Goal: Information Seeking & Learning: Learn about a topic

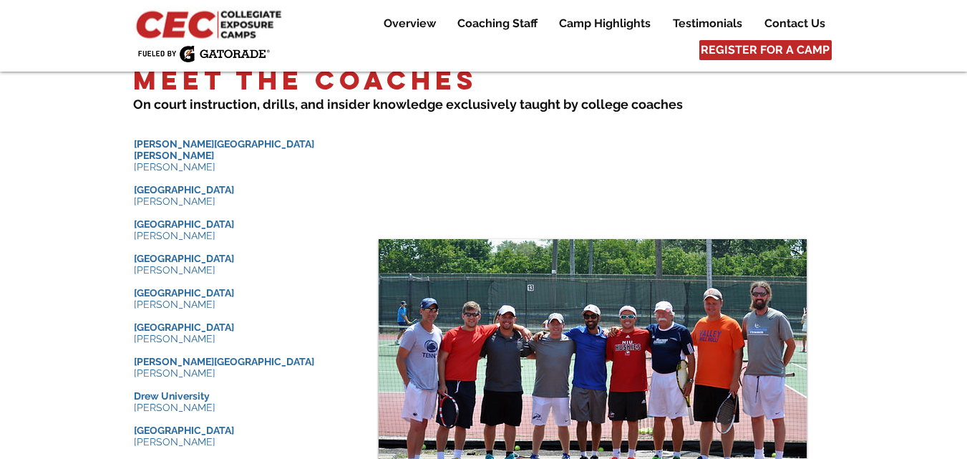
scroll to position [1415, 0]
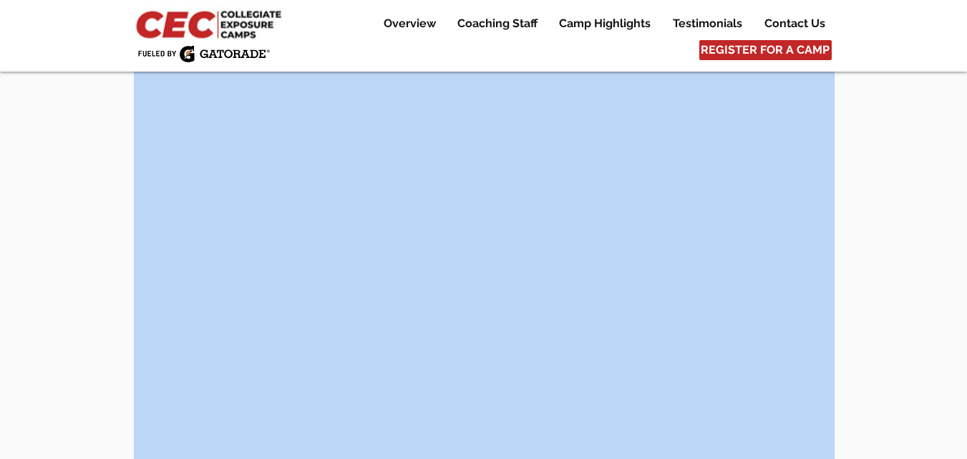
drag, startPoint x: 134, startPoint y: 133, endPoint x: 216, endPoint y: 451, distance: 328.4
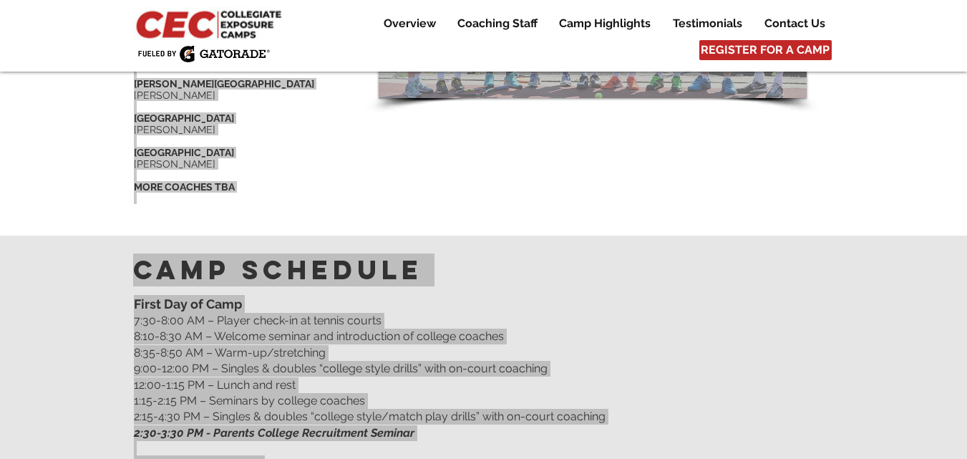
scroll to position [1714, 0]
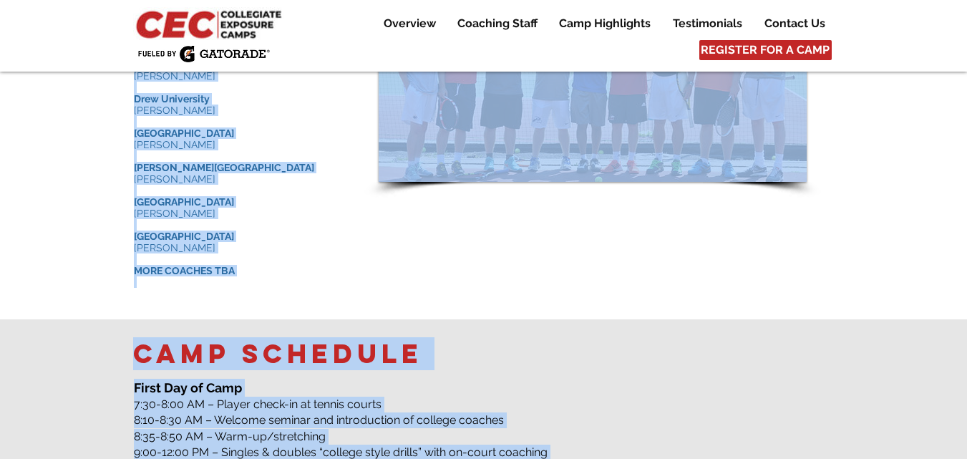
click at [228, 253] on p "​" at bounding box center [241, 258] width 215 height 11
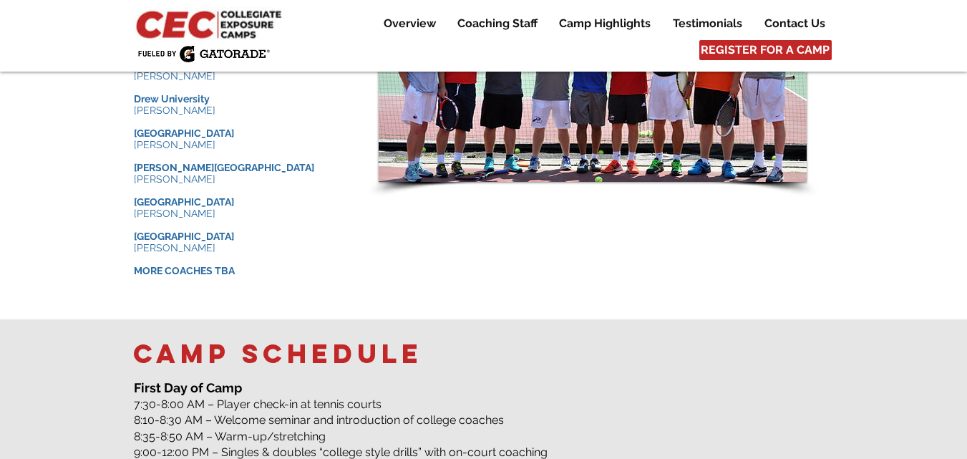
drag, startPoint x: 209, startPoint y: 226, endPoint x: 110, endPoint y: 53, distance: 199.8
click at [124, 140] on div at bounding box center [483, 34] width 967 height 569
drag, startPoint x: 224, startPoint y: 216, endPoint x: 160, endPoint y: 178, distance: 75.1
click at [160, 178] on div "​ [PERSON_NAME][GEOGRAPHIC_DATA][PERSON_NAME] [PERSON_NAME] ​ [GEOGRAPHIC_DATA]…" at bounding box center [241, 64] width 215 height 447
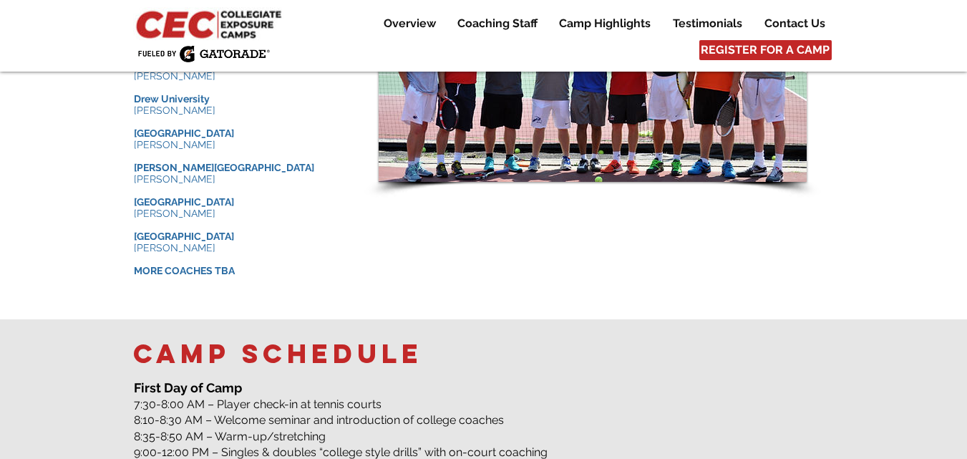
click at [215, 242] on p "[PERSON_NAME]" at bounding box center [241, 247] width 215 height 11
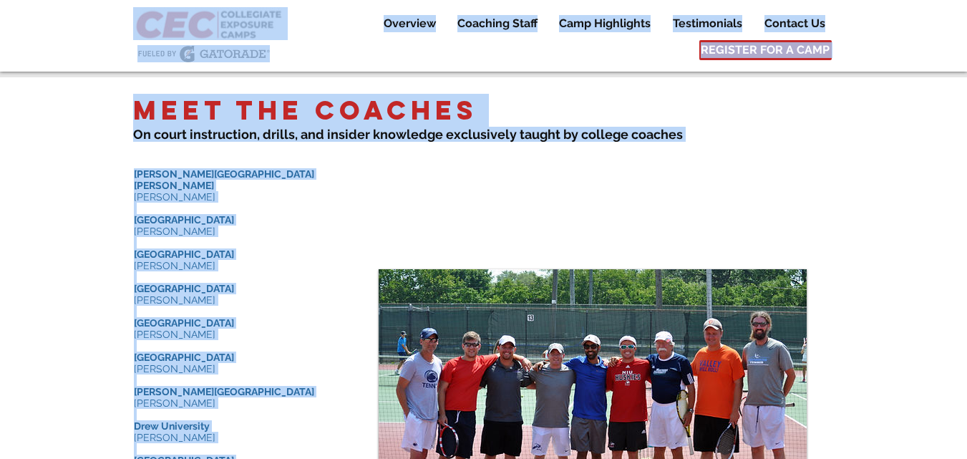
scroll to position [1337, 0]
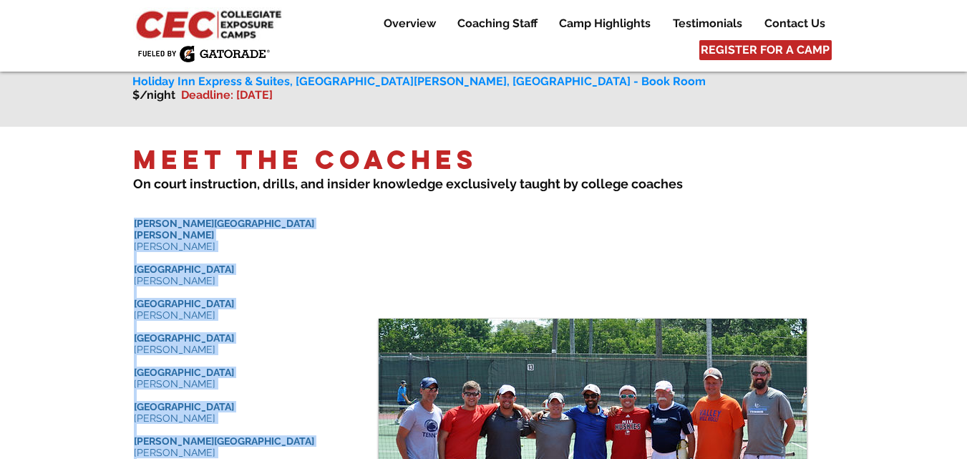
drag, startPoint x: 215, startPoint y: 221, endPoint x: 137, endPoint y: 209, distance: 79.0
click at [137, 218] on div "​ [PERSON_NAME][GEOGRAPHIC_DATA][PERSON_NAME] [PERSON_NAME] ​ [GEOGRAPHIC_DATA]…" at bounding box center [241, 441] width 215 height 447
copy div "[PERSON_NAME][GEOGRAPHIC_DATA][PERSON_NAME] [PERSON_NAME] ​ [GEOGRAPHIC_DATA] […"
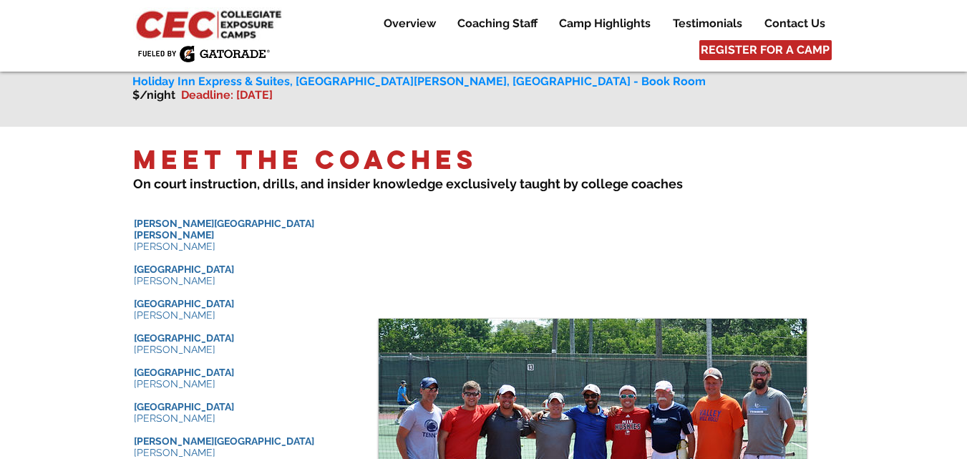
click at [431, 220] on div at bounding box center [483, 411] width 967 height 569
